Goal: Find specific page/section: Find specific page/section

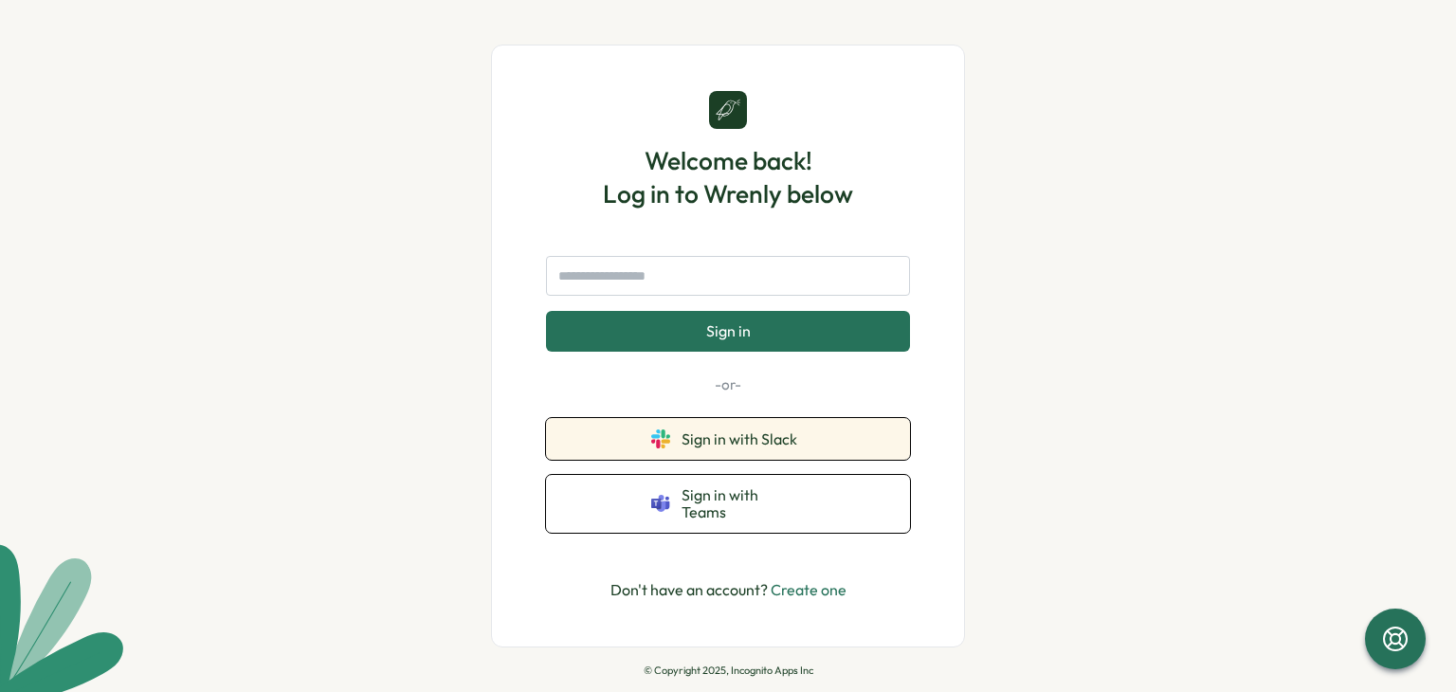
click at [822, 438] on button "Sign in with Slack" at bounding box center [728, 439] width 364 height 42
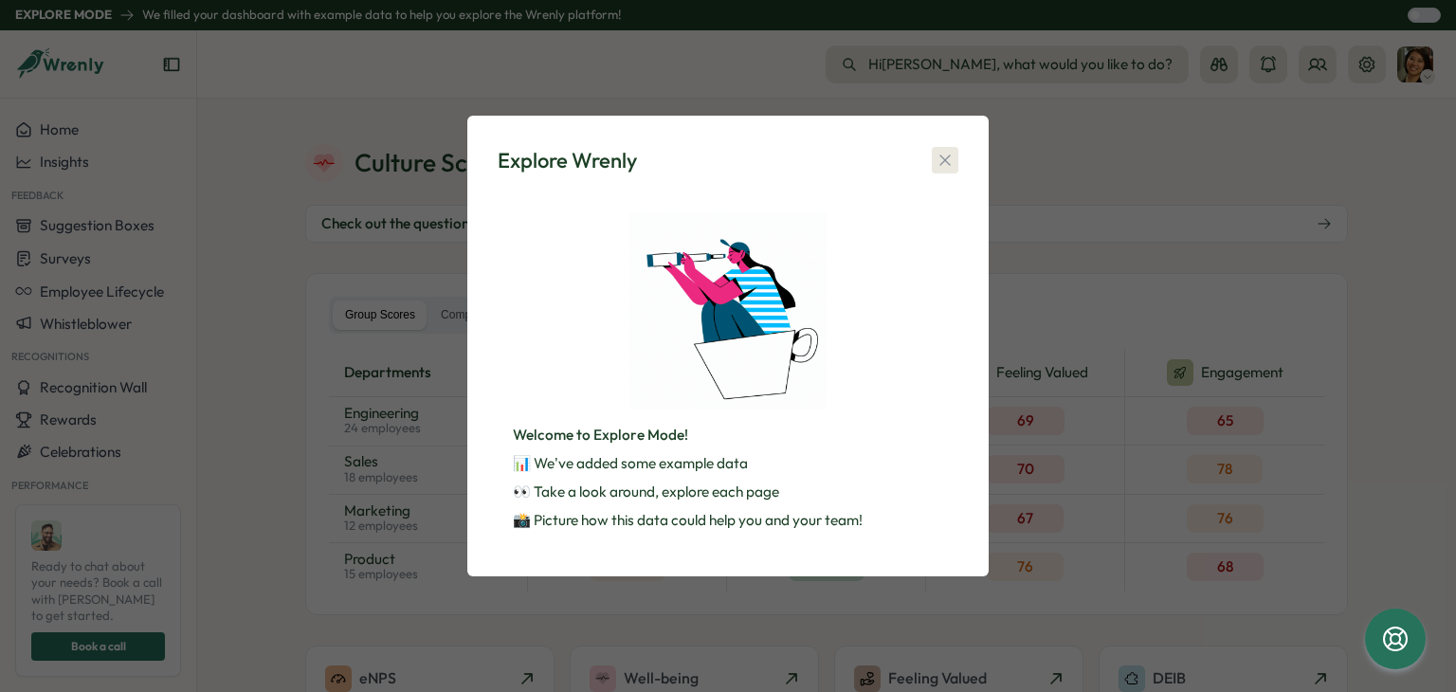
click at [940, 162] on icon "button" at bounding box center [944, 160] width 19 height 19
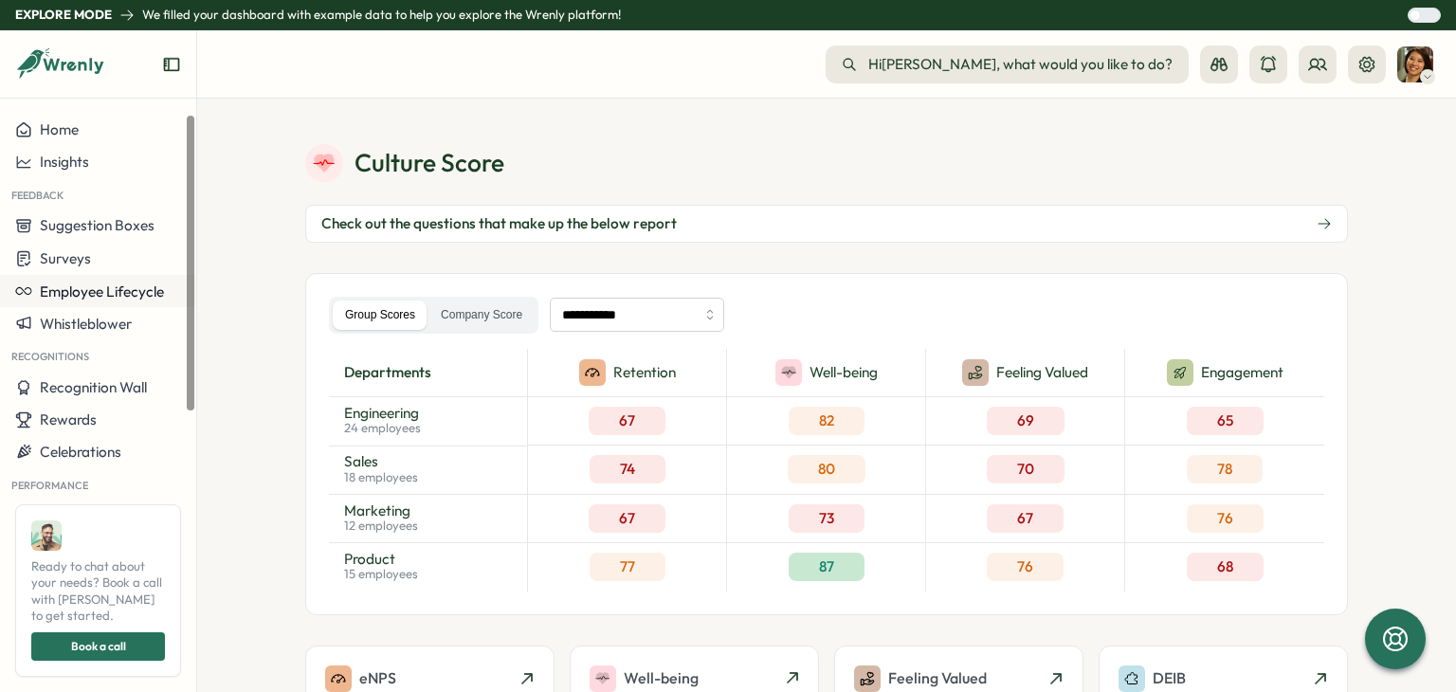
click at [131, 292] on span "Employee Lifecycle" at bounding box center [102, 291] width 124 height 18
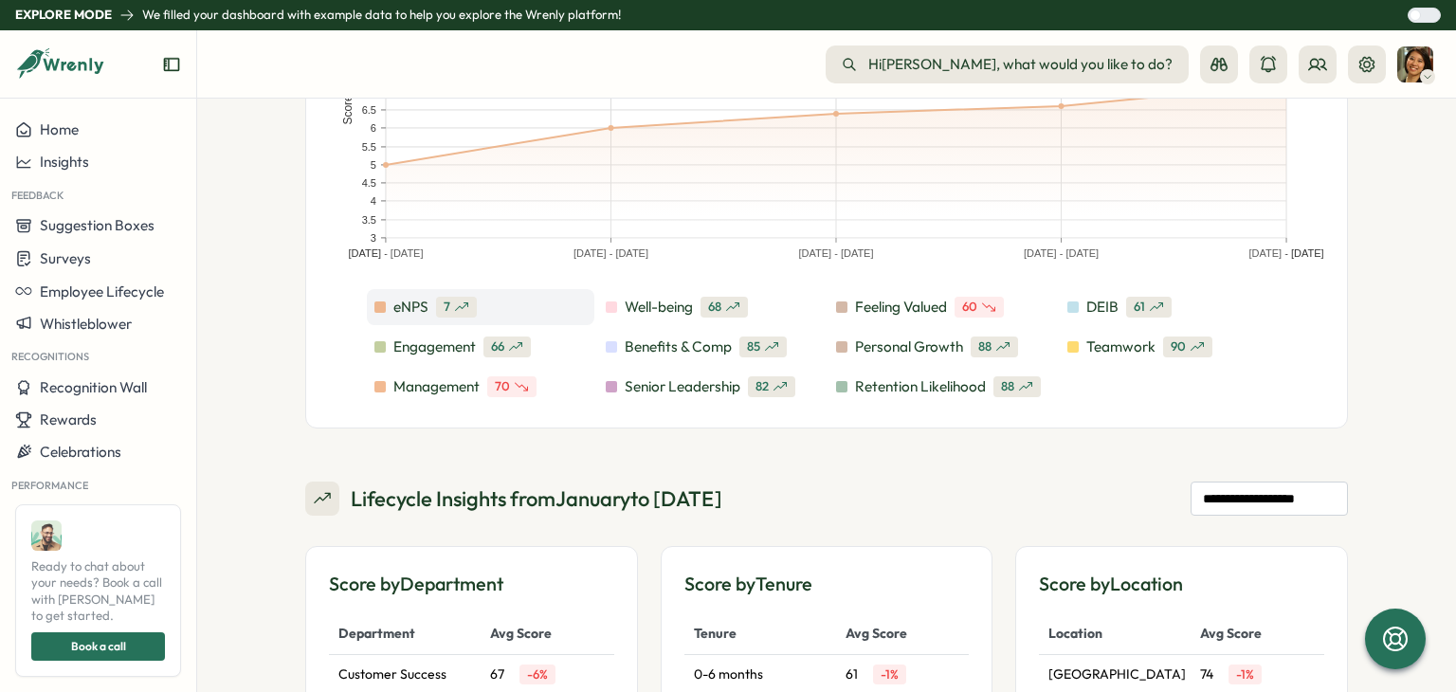
scroll to position [1421, 0]
